Goal: Information Seeking & Learning: Find specific fact

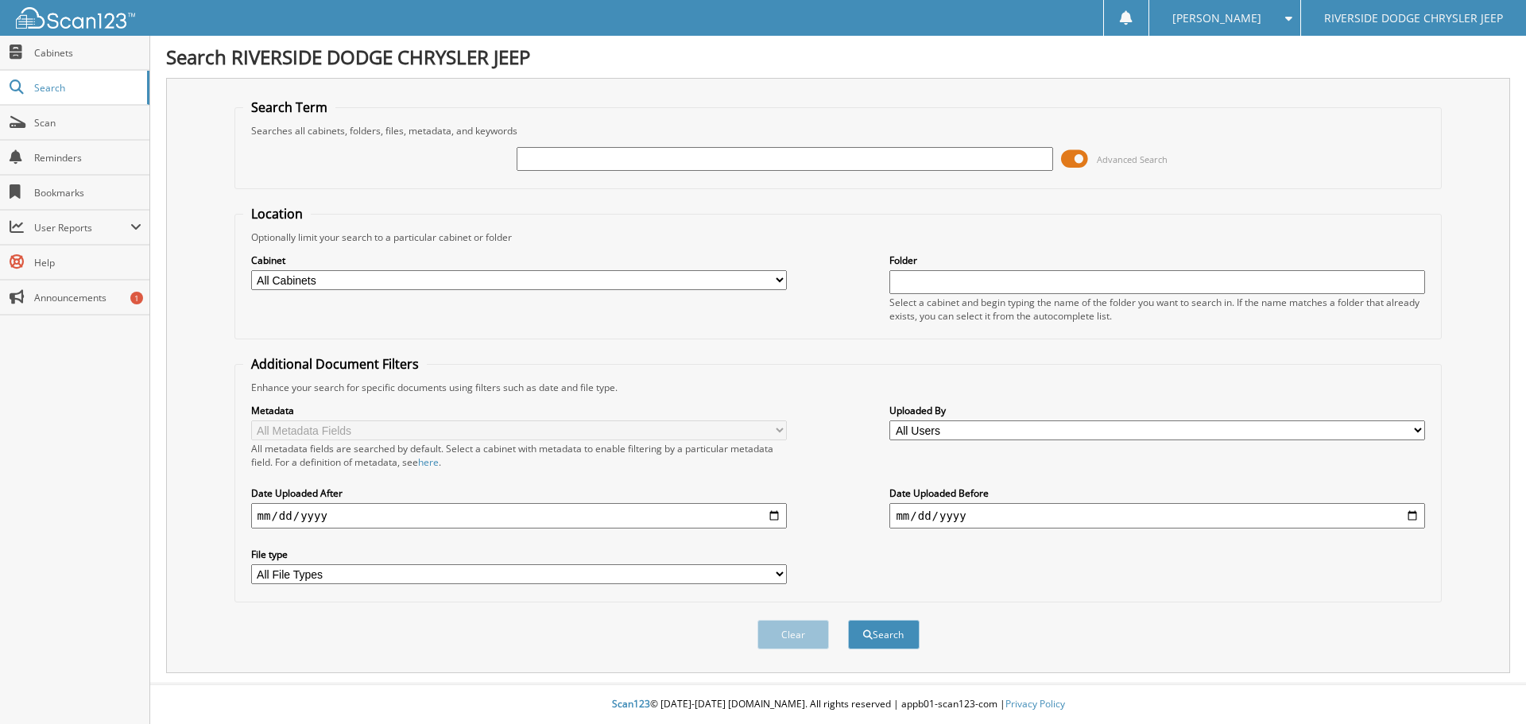
click at [581, 158] on input "text" at bounding box center [785, 159] width 536 height 24
type input "355080"
click at [848, 620] on button "Search" at bounding box center [884, 634] width 72 height 29
click at [724, 162] on input "text" at bounding box center [785, 159] width 536 height 24
type input "355080"
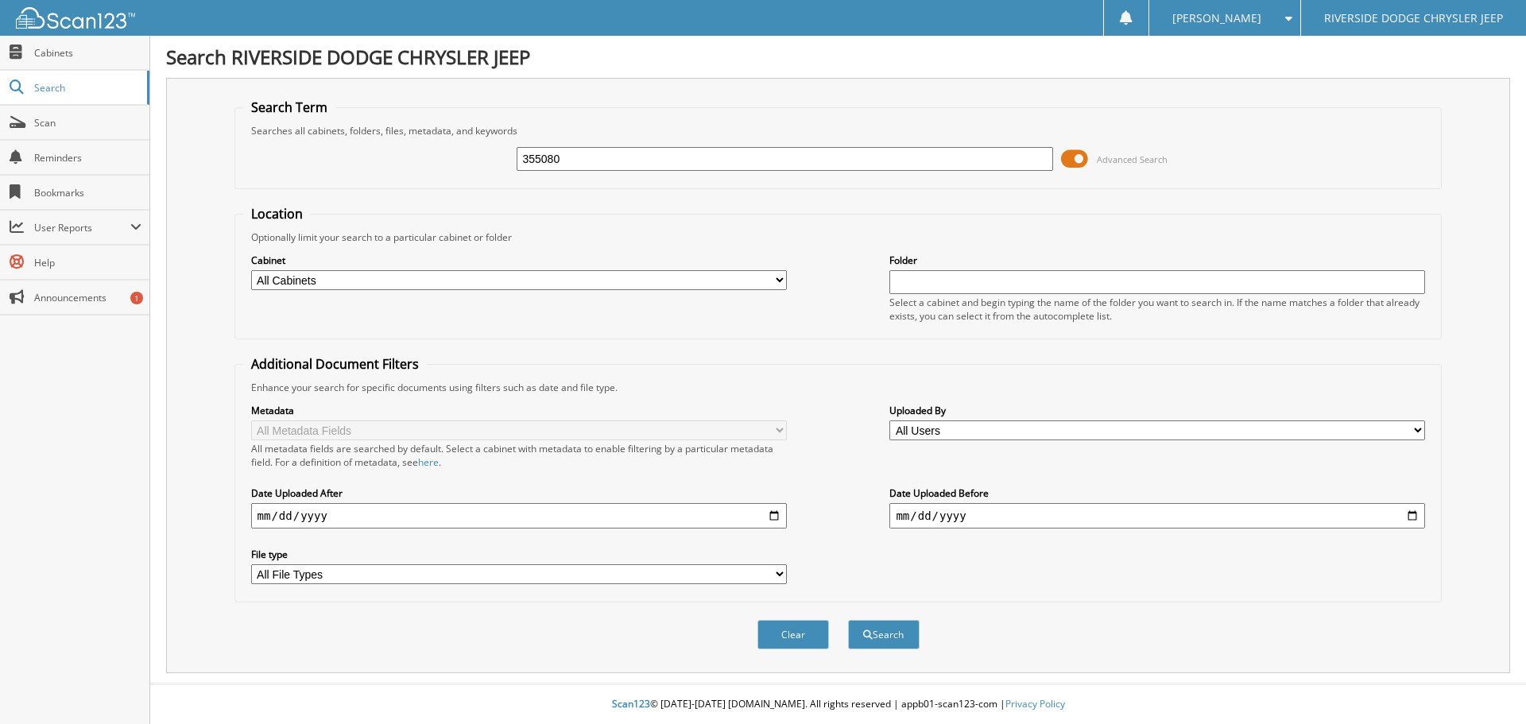
click at [1077, 153] on span at bounding box center [1074, 159] width 27 height 24
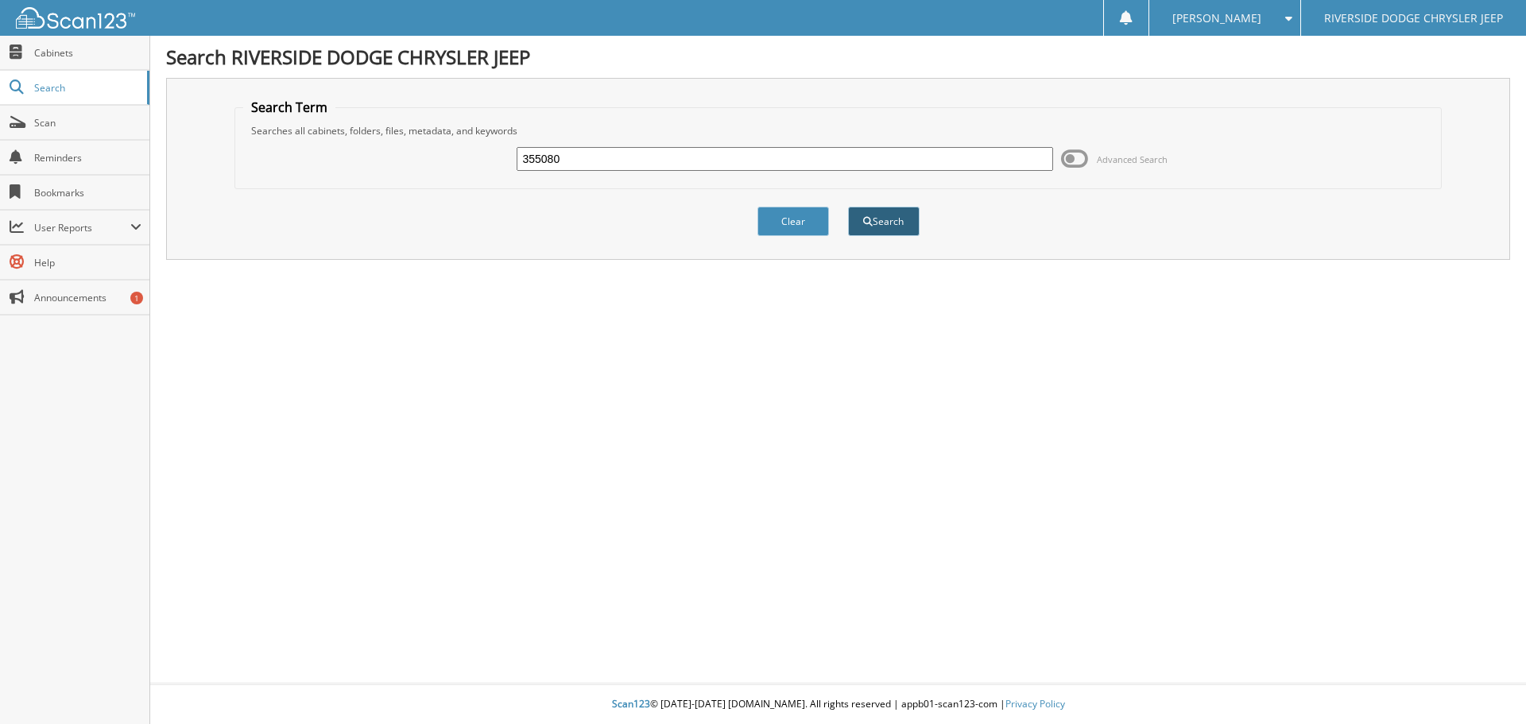
click at [895, 207] on button "Search" at bounding box center [884, 221] width 72 height 29
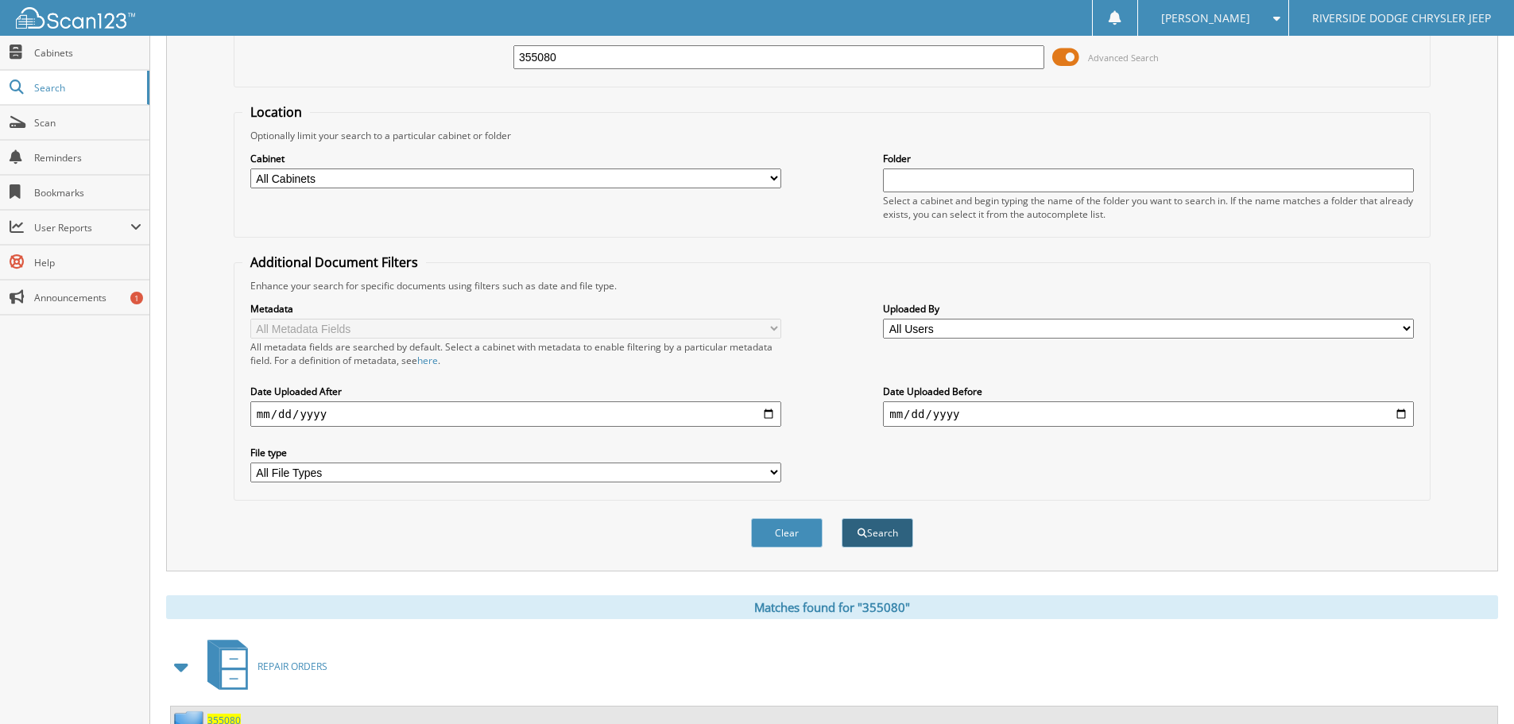
scroll to position [227, 0]
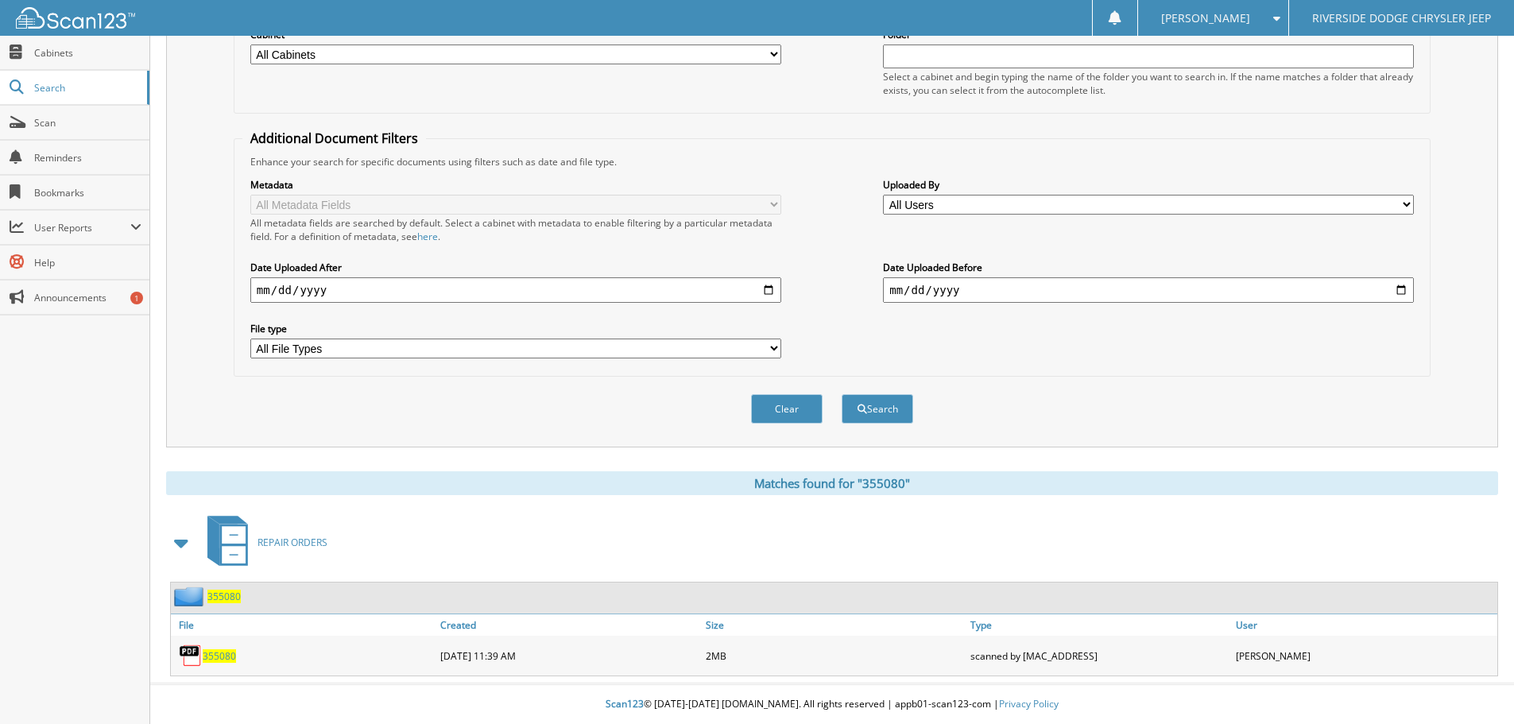
click at [212, 655] on span "355080" at bounding box center [219, 656] width 33 height 14
click at [424, 404] on div "Clear Search" at bounding box center [832, 409] width 1197 height 64
click at [219, 653] on span "355080" at bounding box center [219, 656] width 33 height 14
